Goal: Use online tool/utility

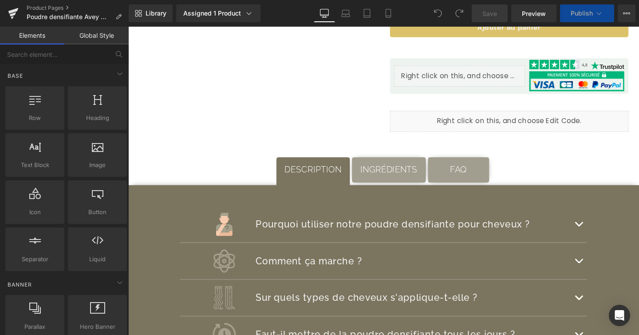
scroll to position [479, 0]
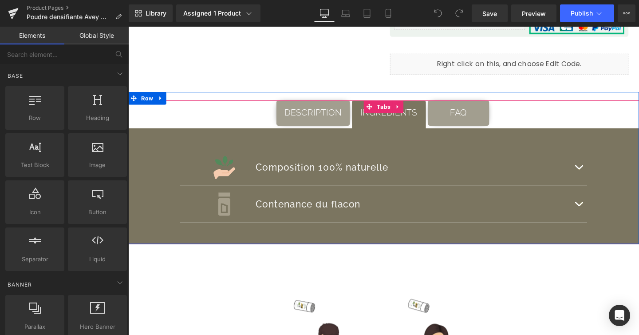
click at [400, 127] on span "INGRÉDIENTS Text Block" at bounding box center [403, 119] width 78 height 32
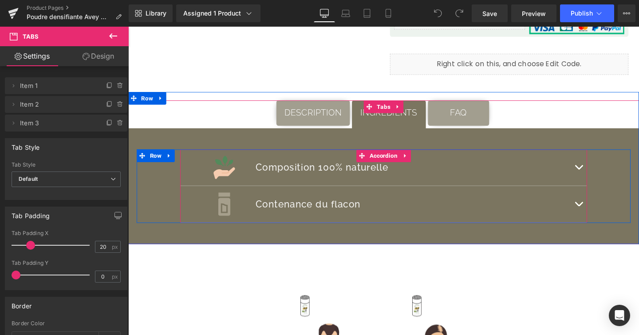
click at [602, 180] on button "button" at bounding box center [602, 174] width 18 height 38
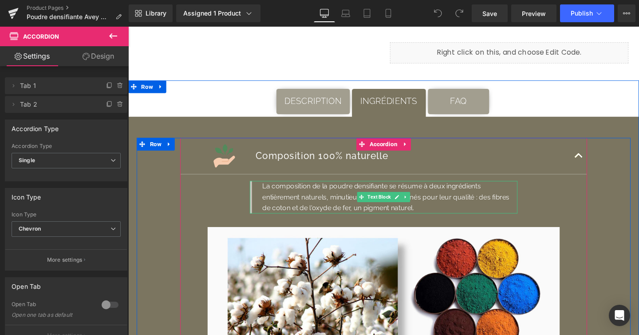
scroll to position [494, 0]
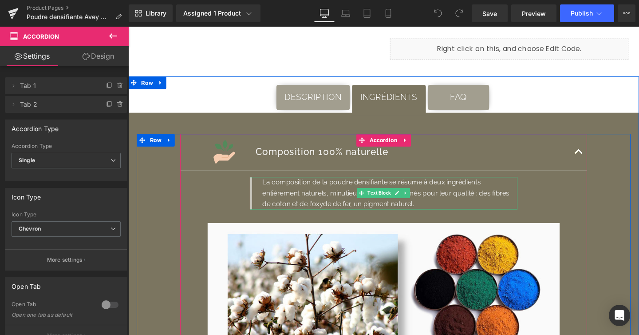
click at [439, 214] on p "La composition de la poudre densifiante se résume à deux ingrédients entièremen…" at bounding box center [403, 202] width 268 height 34
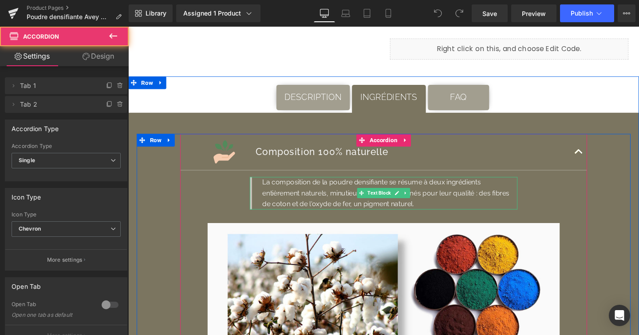
click at [475, 211] on p "La composition de la poudre densifiante se résume à deux ingrédients entièremen…" at bounding box center [403, 202] width 268 height 34
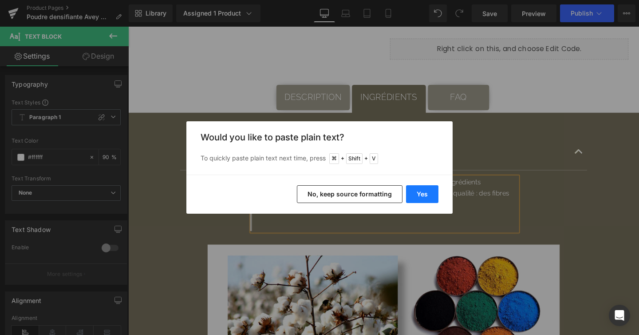
click at [413, 194] on button "Yes" at bounding box center [422, 194] width 32 height 18
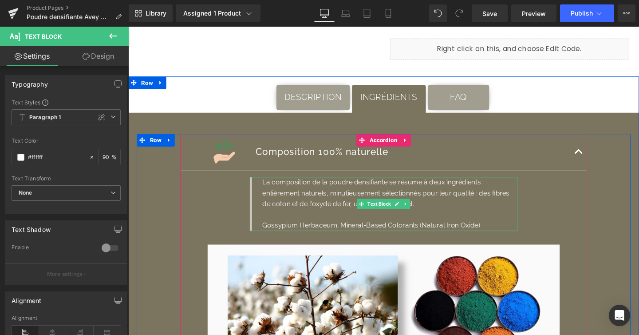
click at [483, 216] on p "La composition de la poudre densifiante se résume à deux ingrédients entièremen…" at bounding box center [403, 202] width 268 height 34
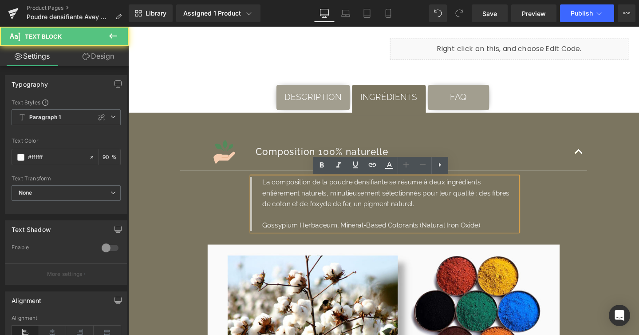
click at [285, 223] on p at bounding box center [403, 225] width 268 height 12
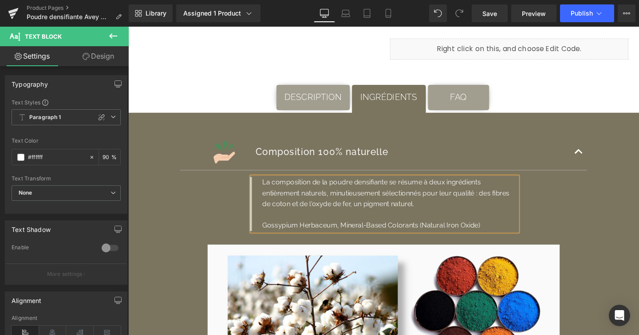
click at [321, 237] on p "Gossypium Herbaceum, Mineral-Based Colorants (Natural Iron Oxide)" at bounding box center [403, 236] width 268 height 12
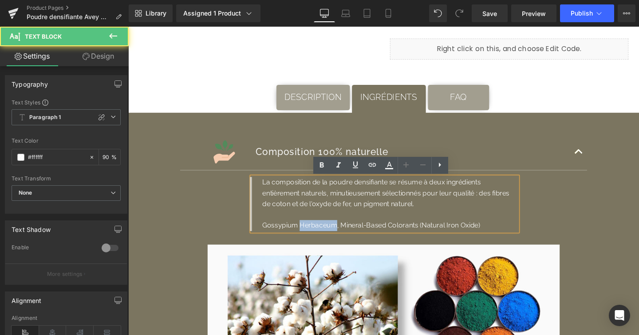
click at [321, 237] on p "Gossypium Herbaceum, Mineral-Based Colorants (Natural Iron Oxide)" at bounding box center [403, 236] width 268 height 12
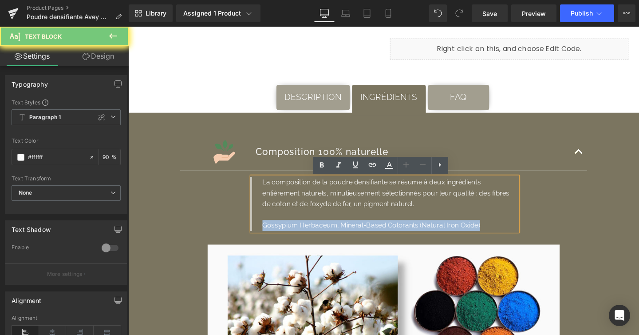
click at [321, 237] on p "Gossypium Herbaceum, Mineral-Based Colorants (Natural Iron Oxide)" at bounding box center [403, 236] width 268 height 12
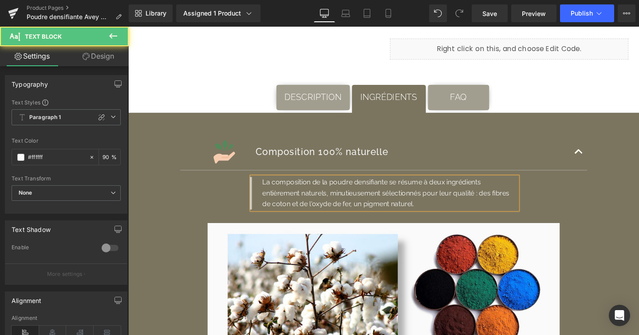
click at [271, 193] on p "La composition de la poudre densifiante se résume à deux ingrédients entièremen…" at bounding box center [403, 202] width 268 height 34
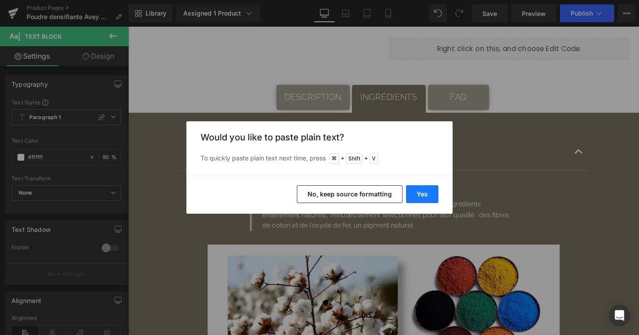
click at [426, 195] on button "Yes" at bounding box center [422, 194] width 32 height 18
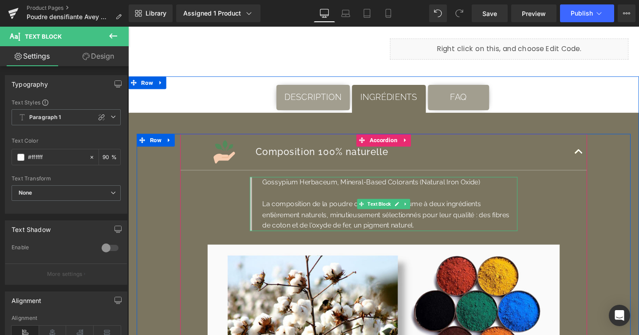
click at [505, 193] on p "Gossypium Herbaceum, Mineral-Based Colorants (Natural Iron Oxide)" at bounding box center [403, 191] width 268 height 12
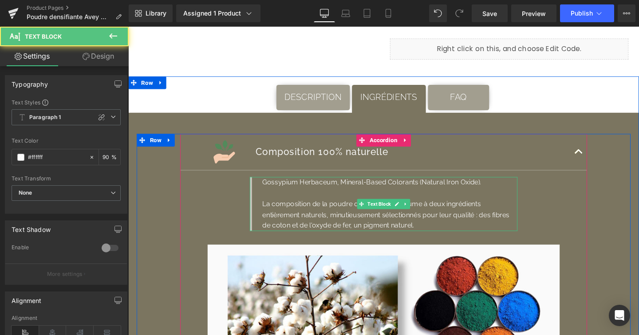
click at [381, 194] on p "Gossypium Herbaceum, Mineral-Based Colorants (Natural Iron Oxide)." at bounding box center [403, 191] width 268 height 12
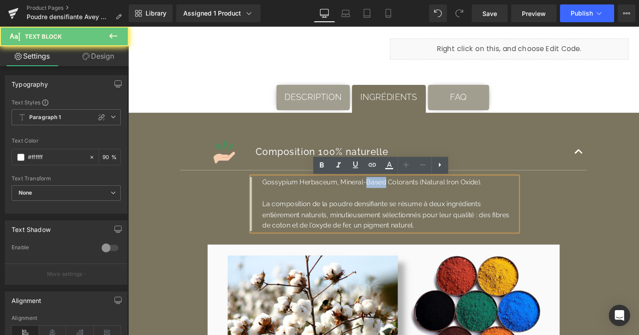
click at [381, 194] on p "Gossypium Herbaceum, Mineral-Based Colorants (Natural Iron Oxide)." at bounding box center [403, 191] width 268 height 12
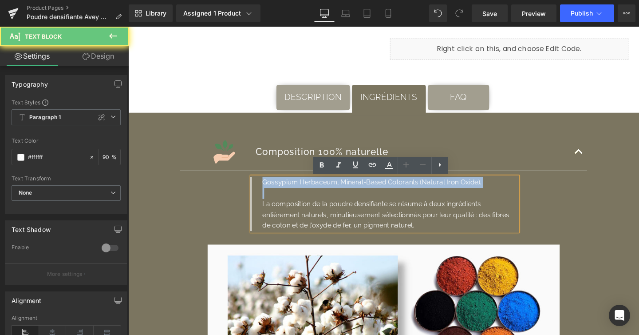
click at [381, 194] on p "Gossypium Herbaceum, Mineral-Based Colorants (Natural Iron Oxide)." at bounding box center [403, 191] width 268 height 12
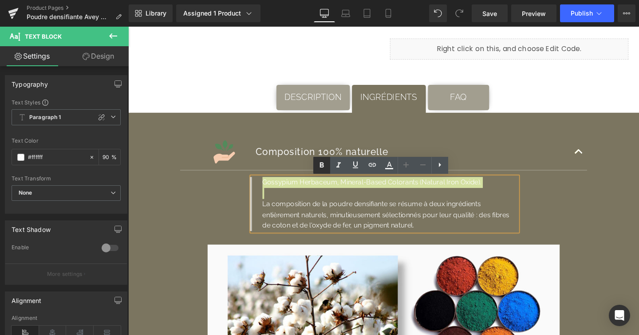
click at [325, 160] on icon at bounding box center [321, 165] width 11 height 11
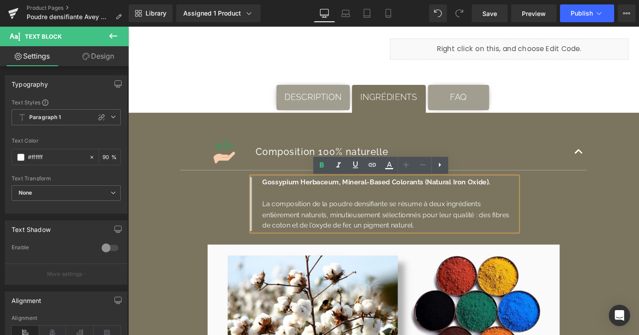
click at [367, 225] on p "La composition de la poudre densifiante se résume à deux ingrédients entièremen…" at bounding box center [403, 224] width 268 height 34
click at [403, 197] on p at bounding box center [403, 202] width 268 height 12
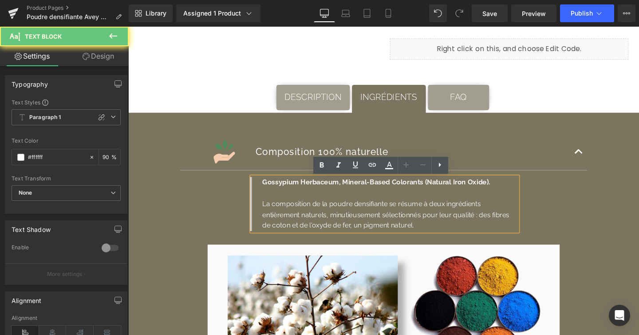
click at [403, 193] on strong "Gossypium Herbaceum, Mineral-Based Colorants (Natural Iron Oxide)." at bounding box center [389, 190] width 240 height 8
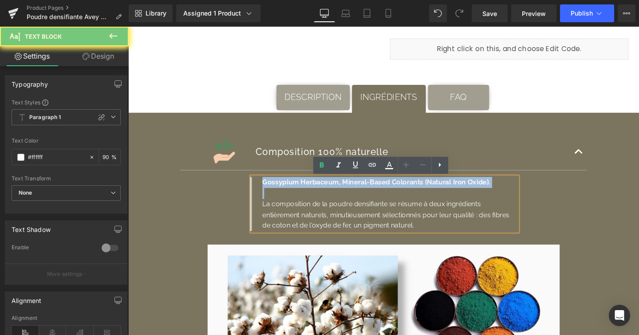
click at [403, 193] on strong "Gossypium Herbaceum, Mineral-Based Colorants (Natural Iron Oxide)." at bounding box center [389, 190] width 240 height 8
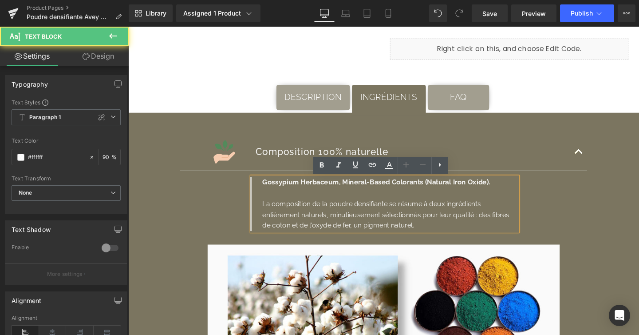
click at [438, 215] on p "La composition de la poudre densifiante se résume à deux ingrédients entièremen…" at bounding box center [403, 224] width 268 height 34
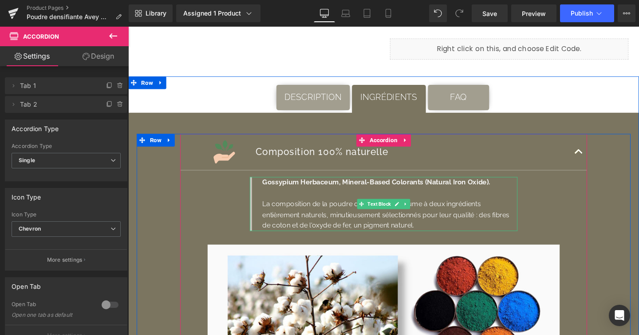
click at [404, 190] on strong "Gossypium Herbaceum, Mineral-Based Colorants (Natural Iron Oxide)." at bounding box center [389, 190] width 240 height 8
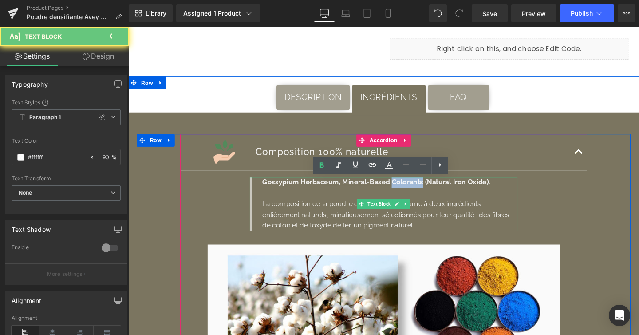
click at [404, 190] on strong "Gossypium Herbaceum, Mineral-Based Colorants (Natural Iron Oxide)." at bounding box center [389, 190] width 240 height 8
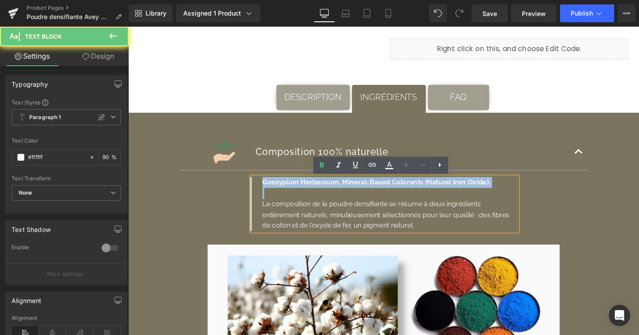
click at [404, 190] on strong "Gossypium Herbaceum, Mineral-Based Colorants (Natural Iron Oxide)." at bounding box center [389, 190] width 240 height 8
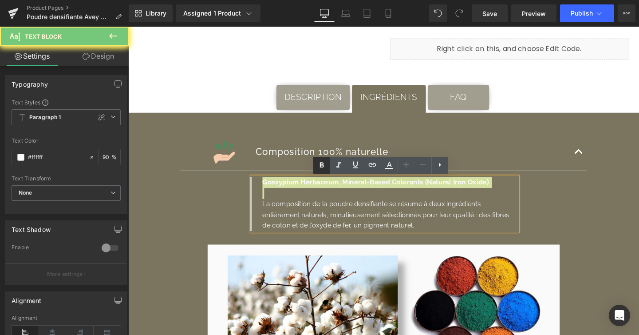
click at [321, 162] on icon at bounding box center [322, 164] width 4 height 5
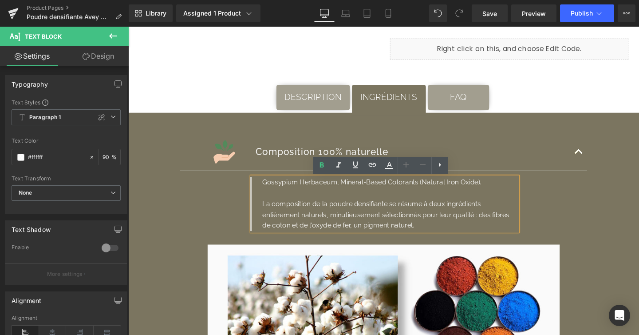
click at [440, 213] on p "La composition de la poudre densifiante se résume à deux ingrédients entièremen…" at bounding box center [403, 224] width 268 height 34
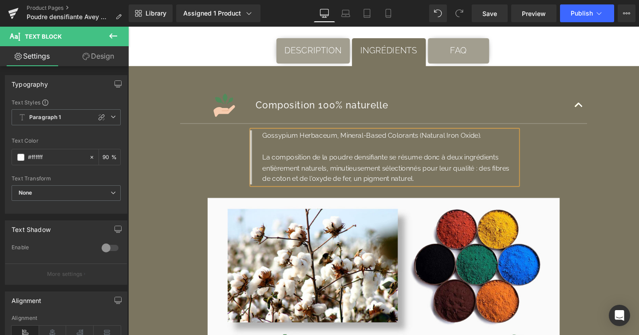
scroll to position [542, 0]
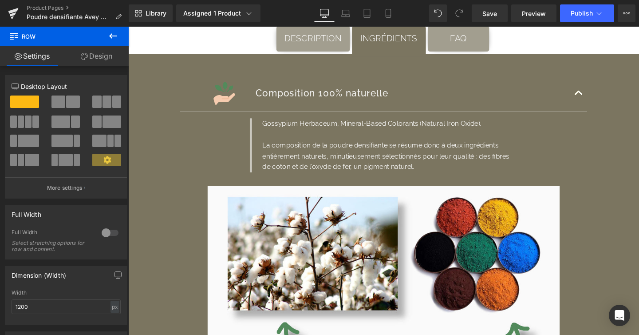
scroll to position [557, 0]
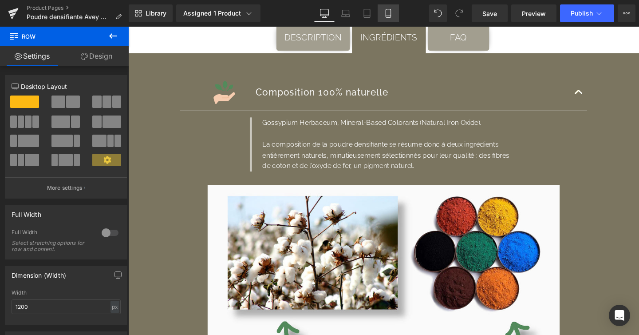
click at [394, 8] on link "Mobile" at bounding box center [388, 13] width 21 height 18
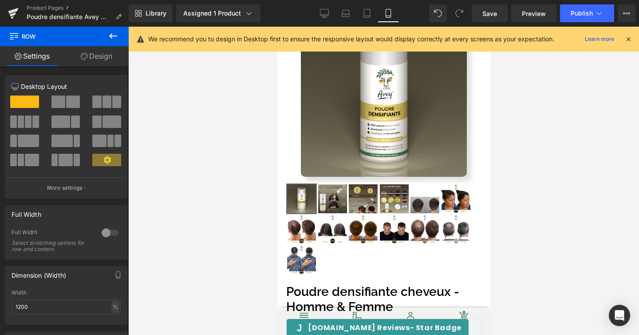
scroll to position [54, 0]
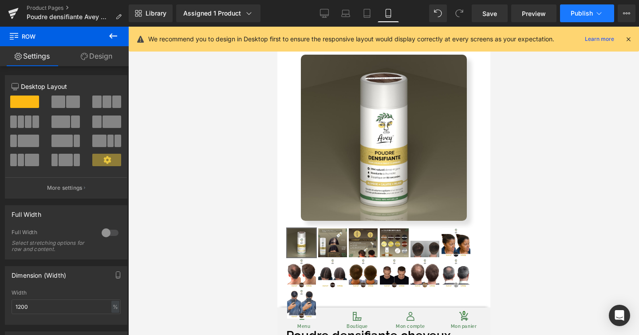
click at [581, 20] on button "Publish" at bounding box center [587, 13] width 54 height 18
click at [331, 11] on link "Desktop" at bounding box center [324, 13] width 21 height 18
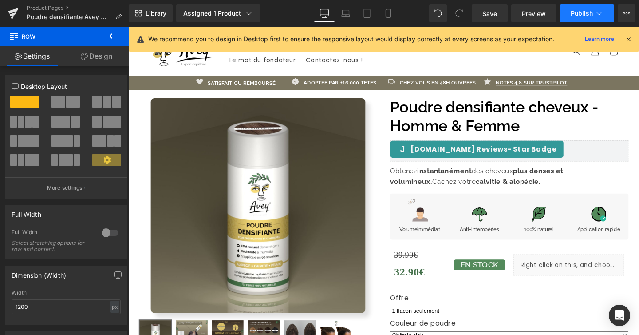
click at [598, 14] on icon at bounding box center [599, 13] width 9 height 9
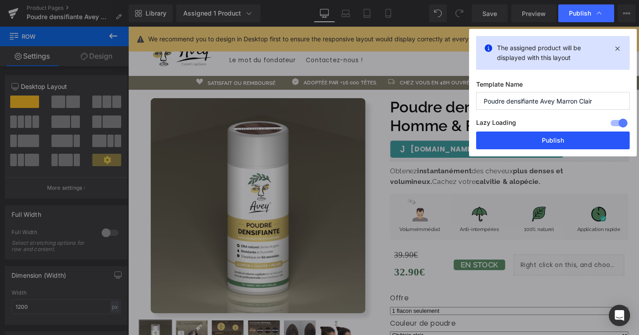
click at [559, 135] on button "Publish" at bounding box center [553, 140] width 154 height 18
